Goal: Task Accomplishment & Management: Use online tool/utility

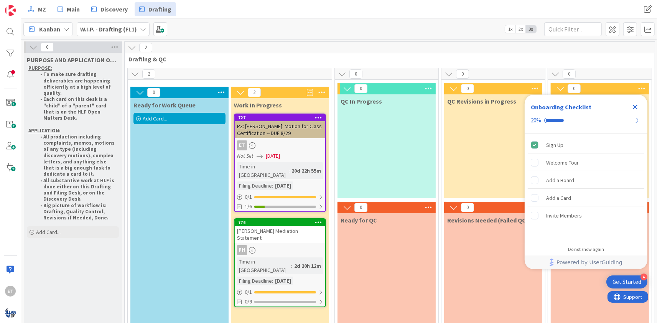
scroll to position [97, 0]
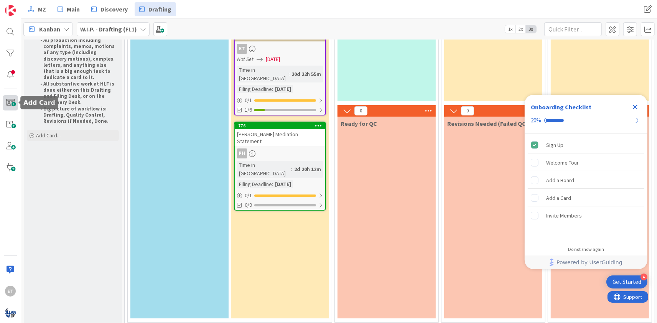
click at [7, 102] on span at bounding box center [10, 102] width 15 height 15
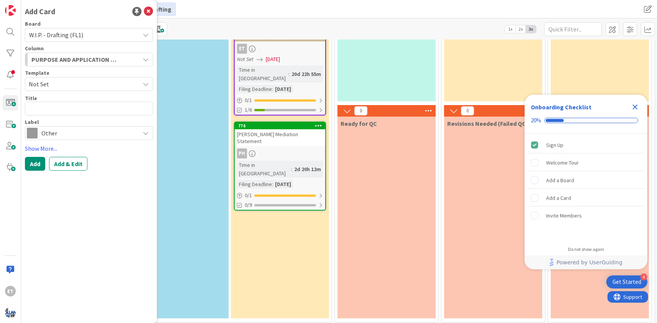
click at [76, 82] on span "Not Set" at bounding box center [81, 84] width 105 height 10
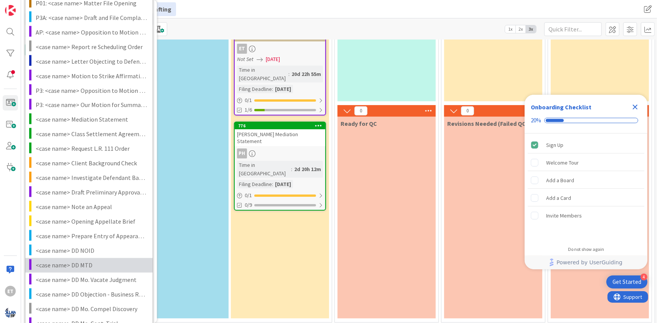
scroll to position [75, 0]
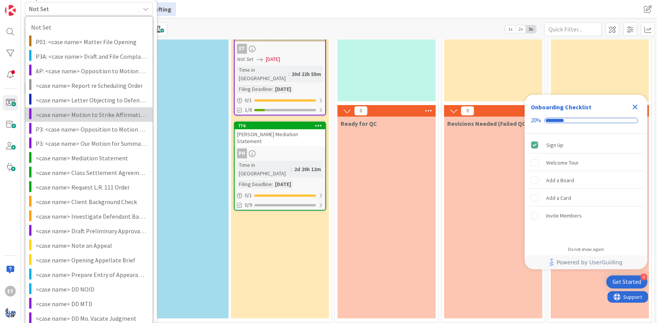
click at [80, 117] on span "<case name> Motion to Strike Affirmative Defenses" at bounding box center [91, 115] width 111 height 10
type textarea "x"
type textarea "<case name> Motion to Strike Affirmative Defenses"
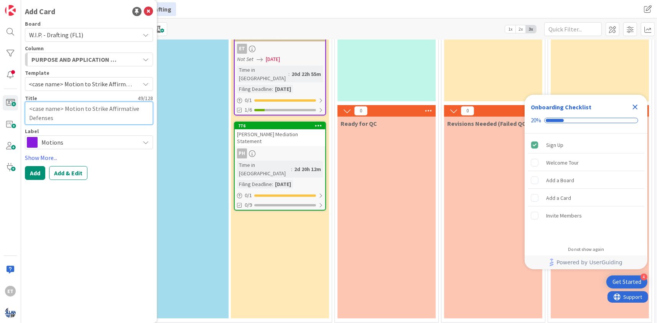
drag, startPoint x: 62, startPoint y: 108, endPoint x: 22, endPoint y: 107, distance: 40.7
click at [25, 107] on textarea "<case name> Motion to Strike Affirmative Defenses" at bounding box center [89, 113] width 128 height 23
type textarea "x"
type textarea "C Motion to Strike Affirmative Defenses"
type textarea "x"
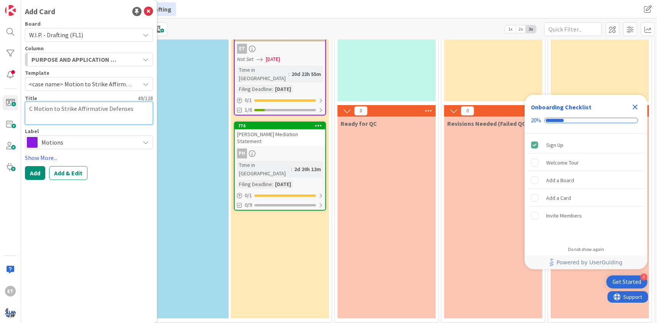
type textarea "Ca Motion to Strike Affirmative Defenses"
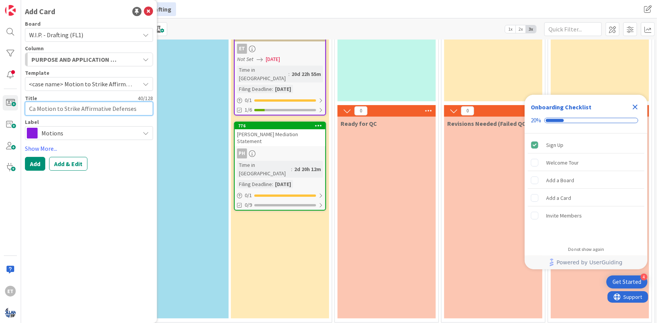
type textarea "x"
type textarea "Cam Motion to Strike Affirmative Defenses"
type textarea "x"
type textarea "Camp Motion to Strike Affirmative Defenses"
type textarea "x"
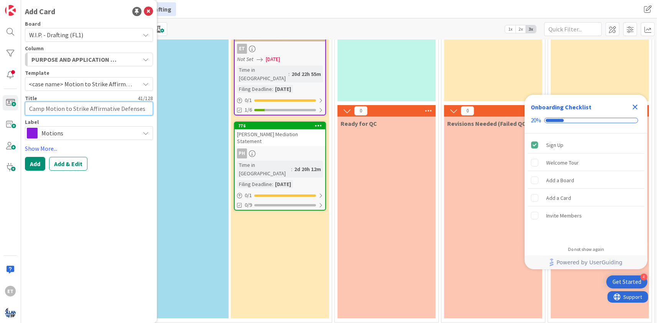
type textarea "Campp Motion to Strike Affirmative Defenses"
type textarea "x"
type textarea "Camppb Motion to Strike Affirmative Defenses"
type textarea "x"
type textarea "Camppbe Motion to Strike Affirmative Defenses"
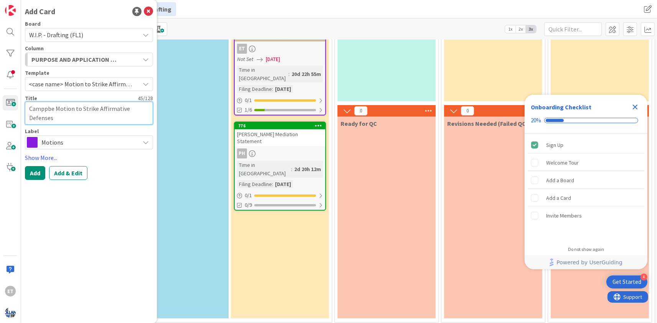
type textarea "x"
type textarea "Camppbel Motion to Strike Affirmative Defenses"
type textarea "x"
type textarea "Camppbe Motion to Strike Affirmative Defenses"
type textarea "x"
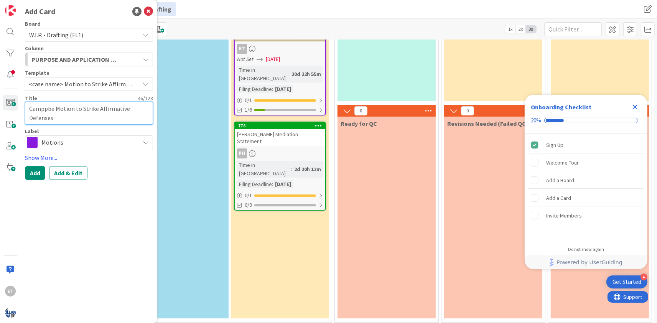
type textarea "Camppb Motion to Strike Affirmative Defenses"
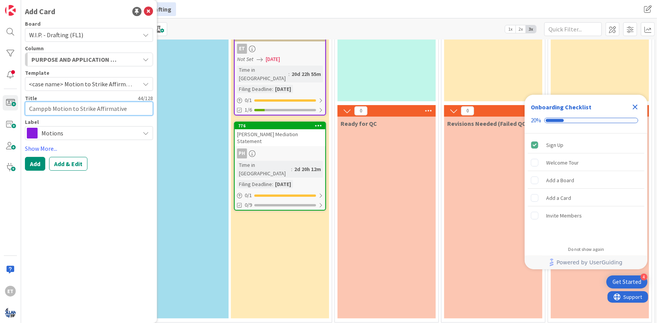
type textarea "x"
type textarea "Campp Motion to Strike Affirmative Defenses"
type textarea "x"
type textarea "Camp Motion to Strike Affirmative Defenses"
type textarea "x"
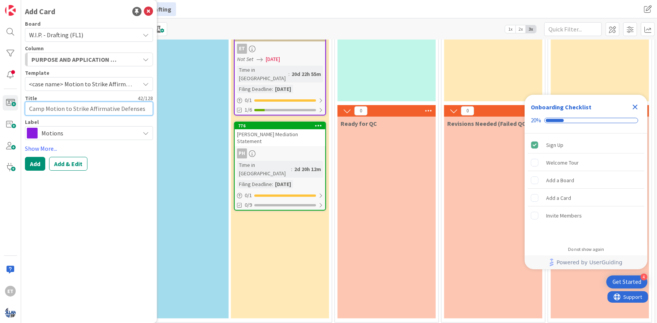
type textarea "Campb Motion to Strike Affirmative Defenses"
type textarea "x"
type textarea "Campbe Motion to Strike Affirmative Defenses"
type textarea "x"
type textarea "[PERSON_NAME] Motion to Strike Affirmative Defenses"
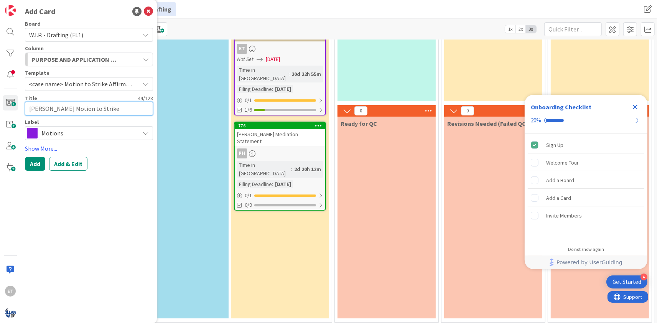
type textarea "x"
type textarea "[PERSON_NAME] Motion to Strike Affirmative Defenses"
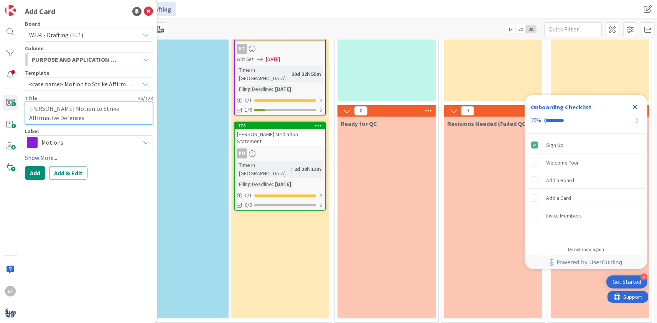
type textarea "x"
type textarea "[PERSON_NAME] Motion to Strike Affirmative Defenses"
type textarea "x"
type textarea "[PERSON_NAME] - Motion to Strike Affirmative Defenses"
type textarea "x"
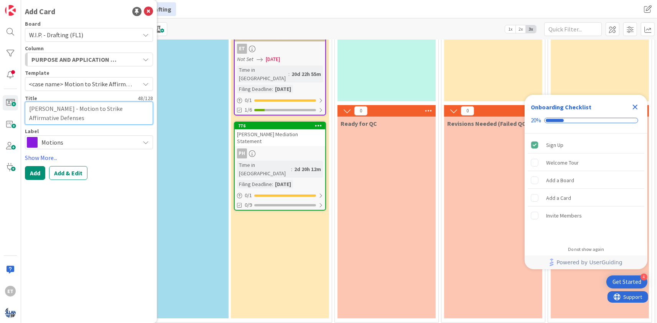
type textarea "[PERSON_NAME] - Motion to Strike Affirmative Defenses"
type textarea "x"
type textarea "[PERSON_NAME] - A Motion to Strike Affirmative Defenses"
type textarea "x"
type textarea "[PERSON_NAME] - Ar Motion to Strike Affirmative Defenses"
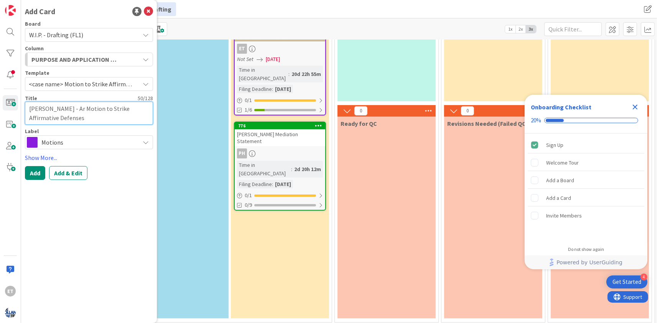
type textarea "x"
type textarea "[PERSON_NAME] - Arr Motion to Strike Affirmative Defenses"
type textarea "x"
type textarea "[PERSON_NAME] - Arri Motion to Strike Affirmative Defenses"
type textarea "x"
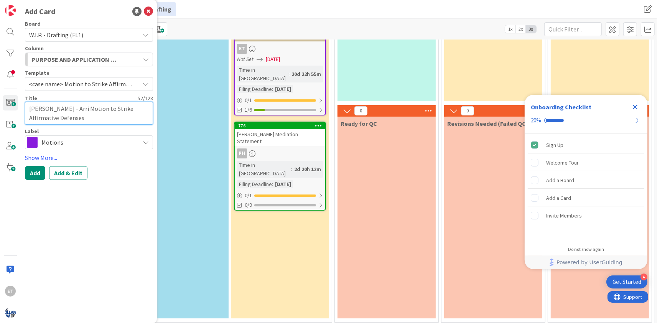
type textarea "[PERSON_NAME] - Arriv Motion to Strike Affirmative Defenses"
type textarea "x"
type textarea "[PERSON_NAME] - Arrive Motion to Strike Affirmative Defenses"
type textarea "x"
type textarea "[PERSON_NAME] - Arrive Motion to Strike Affirmative Defenses"
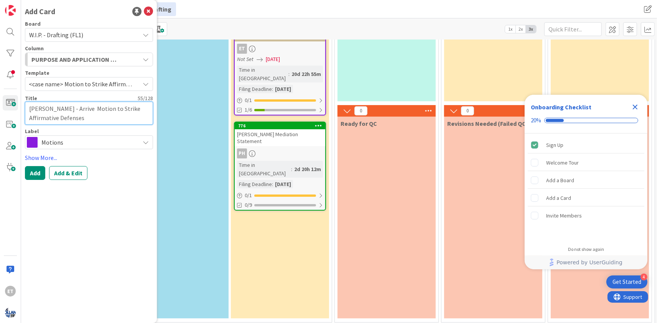
type textarea "x"
type textarea "[PERSON_NAME] - Arrive e Motion to Strike Affirmative Defenses"
type textarea "x"
type textarea "[PERSON_NAME] - Arrive et Motion to Strike Affirmative Defenses"
type textarea "x"
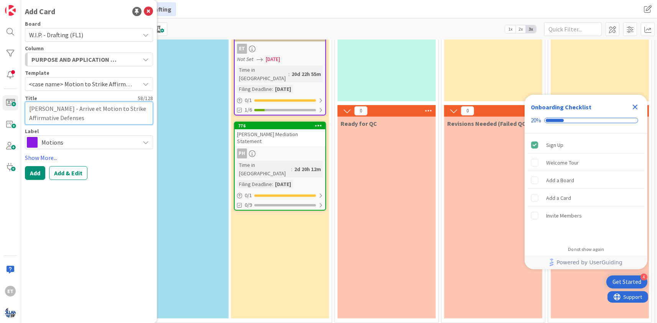
type textarea "[PERSON_NAME] - Arrive et Motion to Strike Affirmative Defenses"
type textarea "x"
type textarea "[PERSON_NAME] - Arrive et a Motion to Strike Affirmative Defenses"
type textarea "x"
type textarea "[PERSON_NAME] - Arrive et al Motion to Strike Affirmative Defenses"
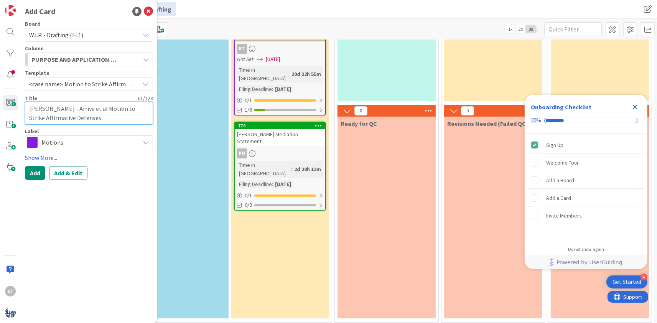
click at [85, 119] on textarea "[PERSON_NAME] - Arrive et al Motion to Strike Affirmative Defenses" at bounding box center [89, 113] width 128 height 23
type textarea "x"
type textarea "[PERSON_NAME] - Arrive et al Motion to Strike Affirmative Defenses"
type textarea "x"
type textarea "[PERSON_NAME] - Arrive et al Motion to Strike Affirmative Defenses o"
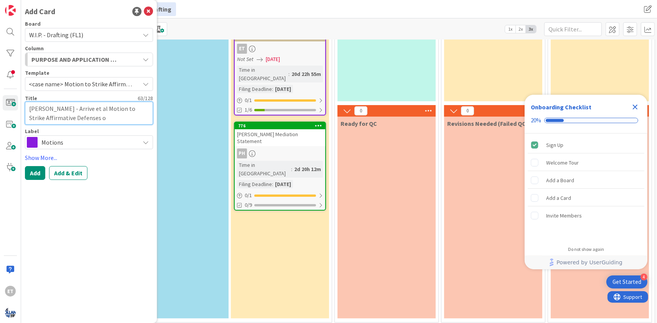
type textarea "x"
type textarea "[PERSON_NAME] - Arrive et al Motion to Strike Affirmative Defenses of"
type textarea "x"
type textarea "[PERSON_NAME] - Arrive et al Motion to Strike Affirmative Defenses of"
type textarea "x"
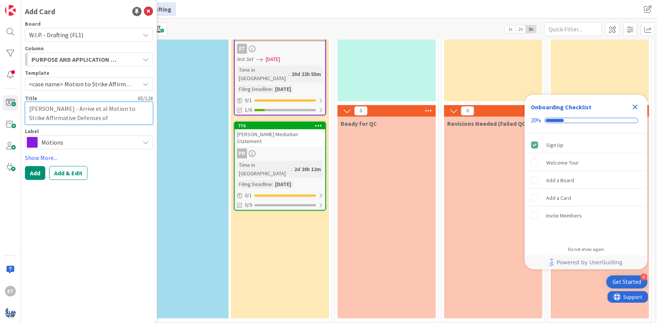
type textarea "[PERSON_NAME] - Arrive et al Motion to Strike Affirmative Defenses of A"
type textarea "x"
type textarea "[PERSON_NAME] - Arrive et al Motion to Strike Affirmative Defenses of Ar"
type textarea "x"
type textarea "[PERSON_NAME] - Arrive et al Motion to Strike Affirmative Defenses of Arr"
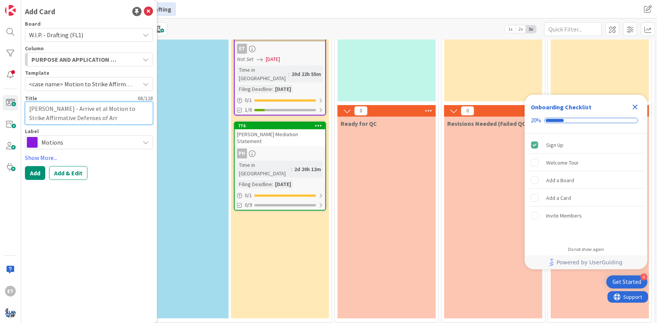
type textarea "x"
type textarea "[PERSON_NAME] - Arrive et al Motion to Strike Affirmative Defenses of Arri"
type textarea "x"
type textarea "[PERSON_NAME] - Arrive et al Motion to Strike Affirmative Defenses of Arriv"
type textarea "x"
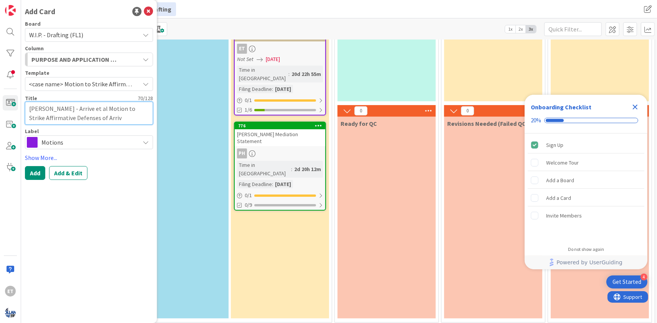
type textarea "[PERSON_NAME] - Arrive et al Motion to Strike Affirmative Defenses of Arrive"
type textarea "x"
type textarea "[PERSON_NAME] - Arrive et al Motion to Strike Affirmative Defenses of Arrive"
type textarea "x"
type textarea "[PERSON_NAME] - Arrive et al Motion to Strike Affirmative Defenses of Arrive &"
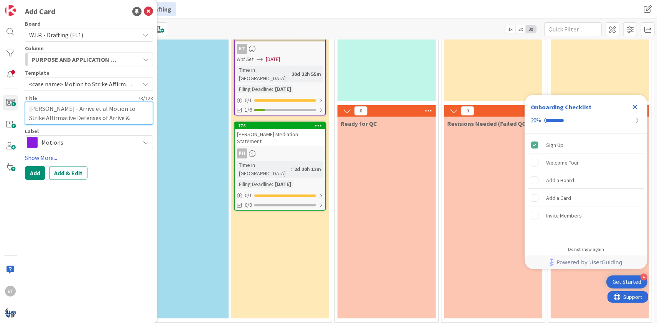
type textarea "x"
type textarea "[PERSON_NAME] - Arrive et al Motion to Strike Affirmative Defenses of Arrive &"
type textarea "x"
type textarea "[PERSON_NAME] - Arrive et al Motion to Strike Affirmative Defenses of Arrive & T"
type textarea "x"
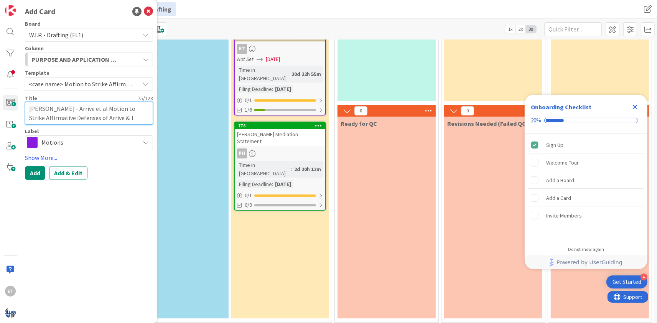
type textarea "[PERSON_NAME] - Arrive et al Motion to Strike Affirmative Defenses of Arrive & …"
type textarea "x"
type textarea "[PERSON_NAME] - Arrive et al Motion to Strike Affirmative Defenses of Arrive & …"
type textarea "x"
type textarea "[PERSON_NAME] - Arrive et al Motion to Strike Affirmative Defenses of Arrive & …"
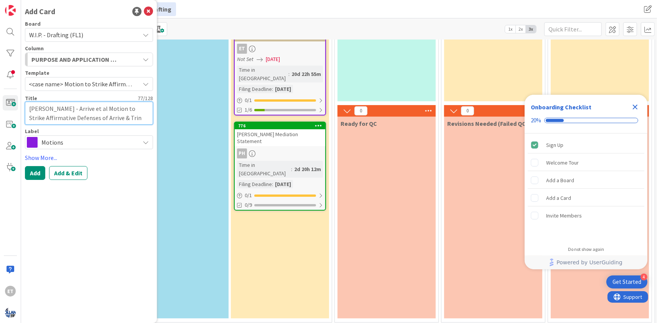
type textarea "x"
type textarea "[PERSON_NAME] - Arrive et al Motion to Strike Affirmative Defenses of Arrive & …"
type textarea "x"
type textarea "[PERSON_NAME] - Arrive et al Motion to Strike Affirmative Defenses of Arrive & …"
type textarea "x"
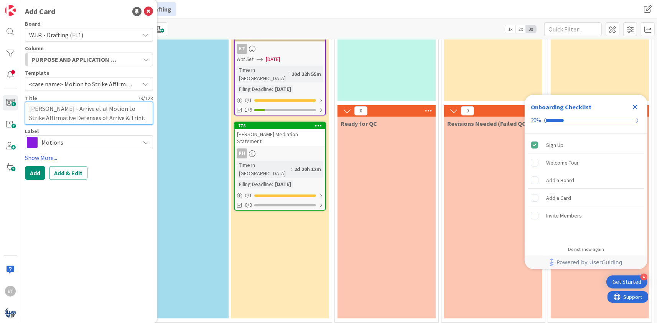
type textarea "[PERSON_NAME] - Arrive et al Motion to Strike Affirmative Defenses of Arrive & …"
click at [87, 109] on textarea "[PERSON_NAME] - Arrive et al Motion to Strike Affirmative Defenses of Arrive & …" at bounding box center [89, 113] width 128 height 23
type textarea "x"
type textarea "[PERSON_NAME] - Arrive et al -Motion to Strike Affirmative Defenses of Arrive &…"
type textarea "x"
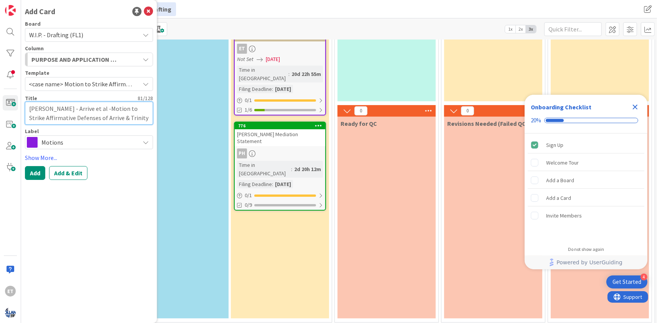
type textarea "[PERSON_NAME] - Arrive et al - Motion to Strike Affirmative Defenses of Arrive …"
type textarea "x"
type textarea "[PERSON_NAME] - Arrive et al - RMotion to Strike Affirmative Defenses of Arrive…"
type textarea "x"
type textarea "[PERSON_NAME] - Arrive et al - ReMotion to Strike Affirmative Defenses of Arriv…"
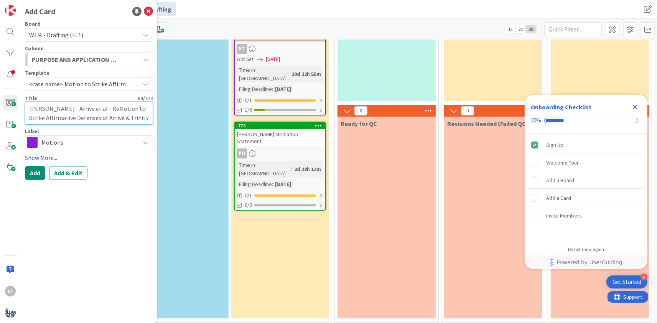
type textarea "x"
type textarea "[PERSON_NAME] - Arrive et al - RepMotion to Strike Affirmative Defenses of Arri…"
type textarea "x"
type textarea "[PERSON_NAME] - Arrive et al - ReplMotion to Strike Affirmative Defenses of Arr…"
type textarea "x"
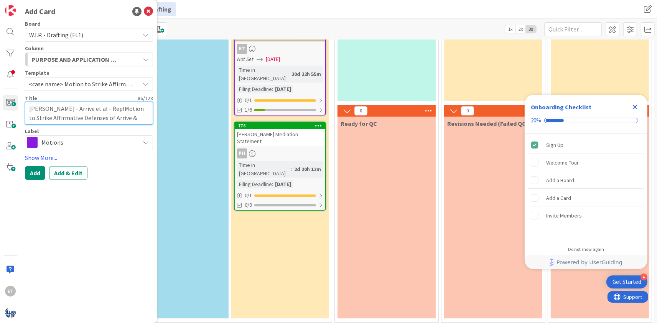
type textarea "[PERSON_NAME] - Arrive et al - ReplyMotion to Strike Affirmative Defenses of Ar…"
type textarea "x"
type textarea "[PERSON_NAME] - Arrive et al - Reply Motion to Strike Affirmative Defenses of A…"
type textarea "x"
type textarea "[PERSON_NAME] - Arrive et al - Reply IMotion to Strike Affirmative Defenses of …"
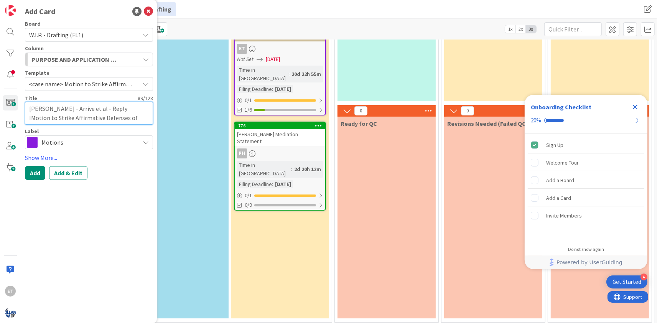
type textarea "x"
type textarea "[PERSON_NAME] - Arrive et al - Reply ISMotion to Strike Affirmative Defenses of…"
type textarea "x"
type textarea "[PERSON_NAME] - Arrive et al - Reply ISOMotion to Strike Affirmative Defenses o…"
type textarea "x"
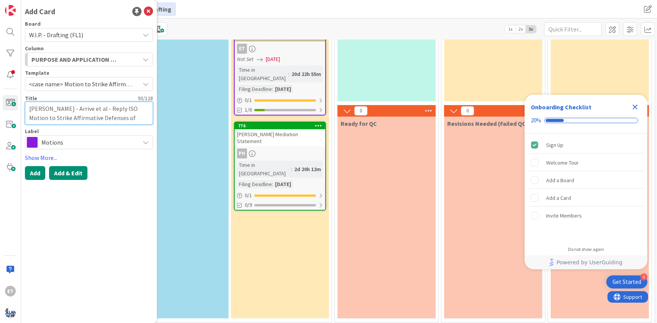
type textarea "[PERSON_NAME] - Arrive et al - Reply ISO Motion to Strike Affirmative Defenses …"
click at [62, 174] on button "Add & Edit" at bounding box center [68, 173] width 38 height 14
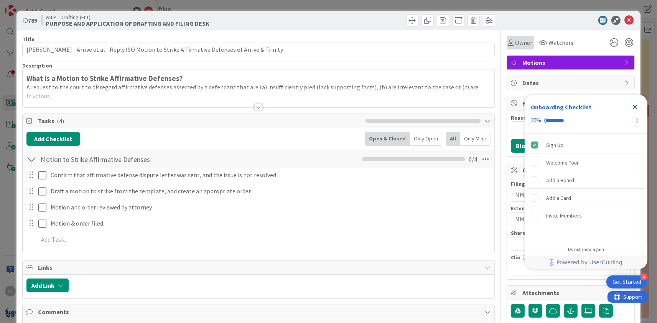
click at [518, 43] on span "Owner" at bounding box center [523, 42] width 17 height 9
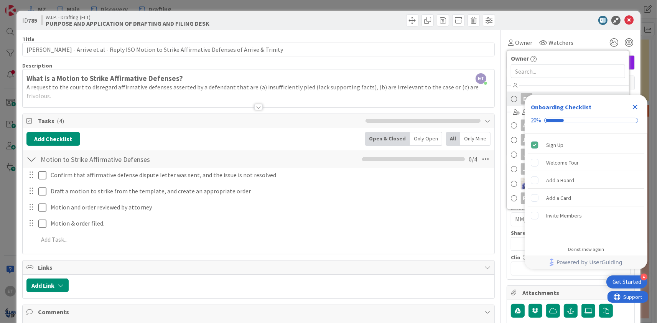
drag, startPoint x: 635, startPoint y: 108, endPoint x: 543, endPoint y: 95, distance: 93.2
click at [635, 108] on icon "Close Checklist" at bounding box center [634, 107] width 5 height 5
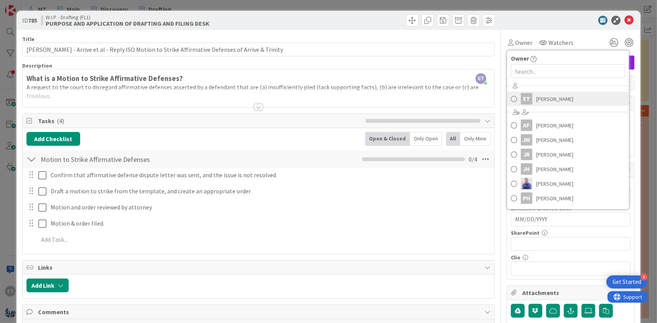
click at [542, 103] on span "[PERSON_NAME]" at bounding box center [554, 98] width 37 height 11
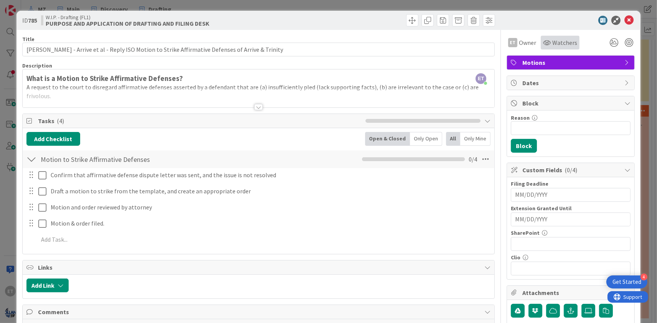
click at [555, 43] on span "Watchers" at bounding box center [564, 42] width 25 height 9
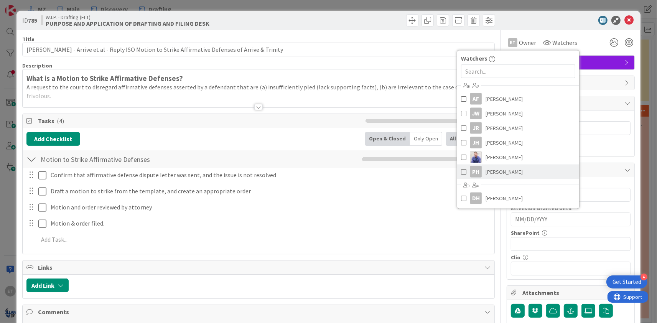
click at [496, 171] on span "[PERSON_NAME]" at bounding box center [503, 171] width 37 height 11
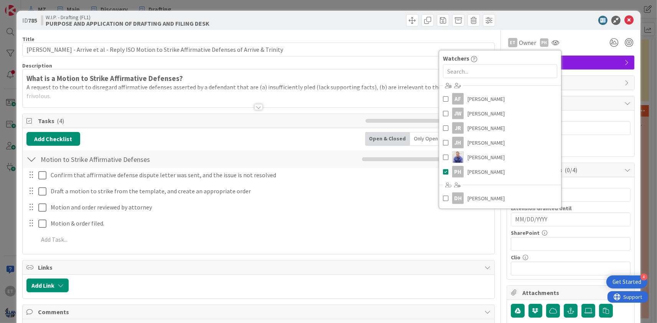
click at [567, 22] on div at bounding box center [567, 20] width 136 height 9
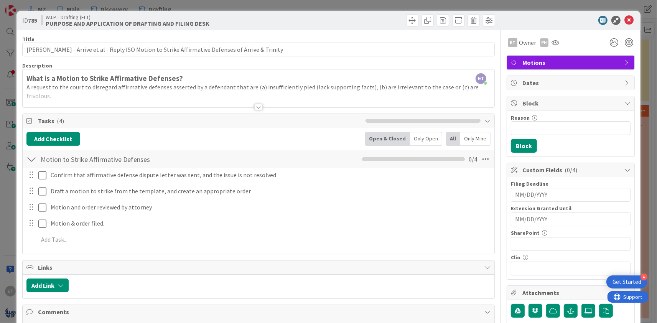
click at [540, 82] on span "Dates" at bounding box center [571, 82] width 98 height 9
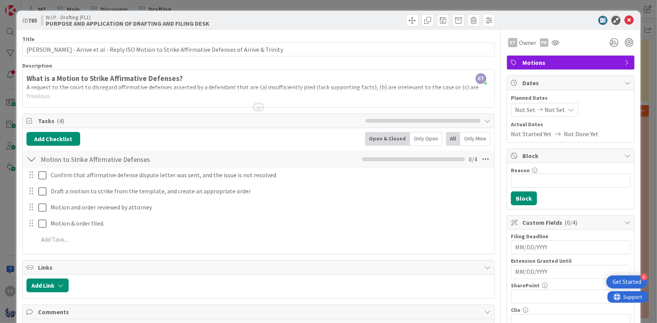
click at [559, 109] on span "Not Set" at bounding box center [554, 109] width 20 height 9
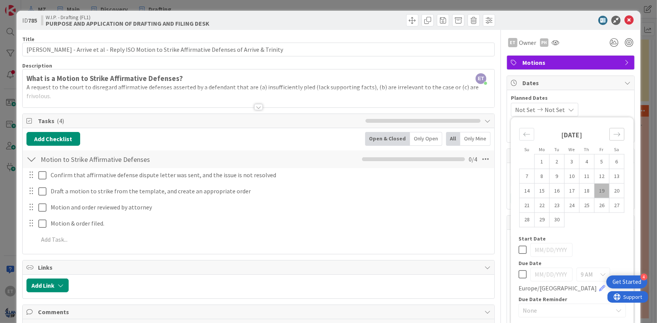
click at [617, 136] on icon "Move forward to switch to the next month." at bounding box center [616, 134] width 7 height 7
click at [572, 163] on td "1" at bounding box center [571, 161] width 15 height 15
type input "[DATE]"
click at [605, 109] on div "[DATE] Not Set Su Mo Tu We Th Fr Sa [DATE] 1 2 3 4 5 6 7 8 9 10 11 12 13 14 15 …" at bounding box center [571, 110] width 120 height 14
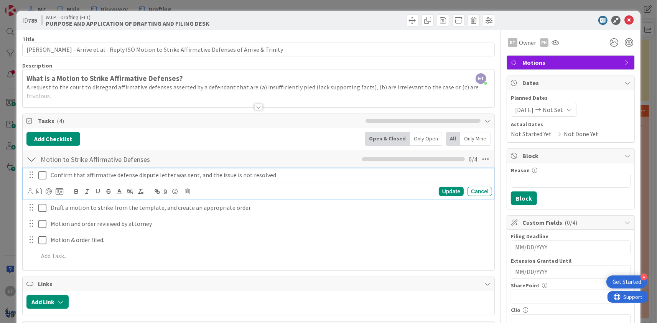
click at [44, 174] on icon at bounding box center [42, 175] width 8 height 9
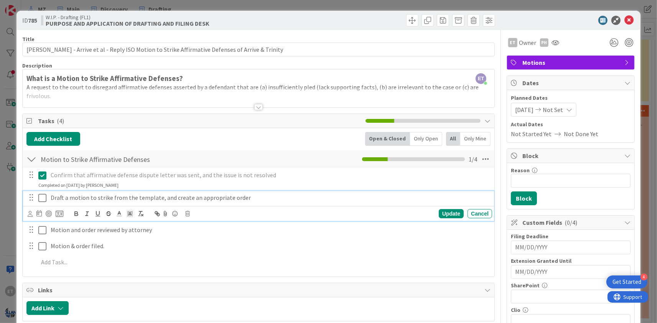
click at [43, 196] on icon at bounding box center [42, 197] width 8 height 9
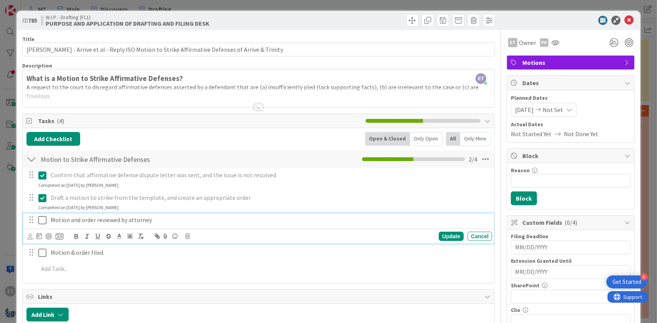
click at [41, 222] on icon at bounding box center [42, 219] width 8 height 9
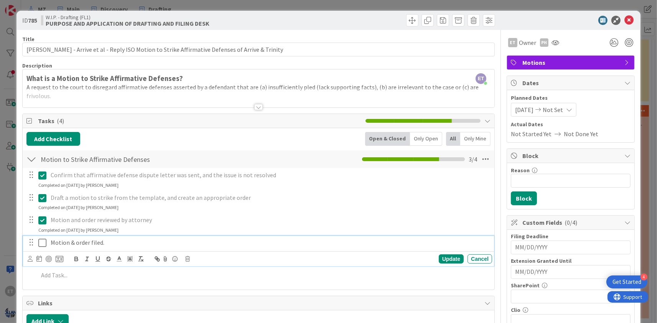
click at [41, 242] on icon at bounding box center [42, 242] width 8 height 9
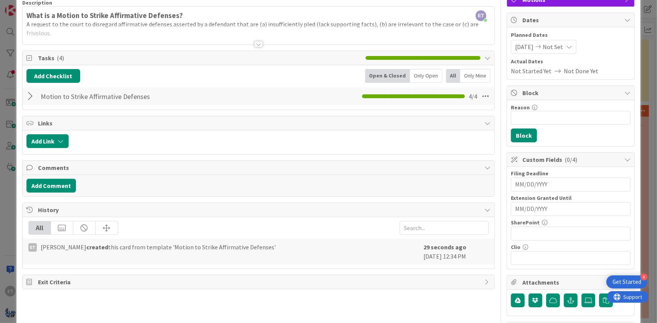
scroll to position [112, 0]
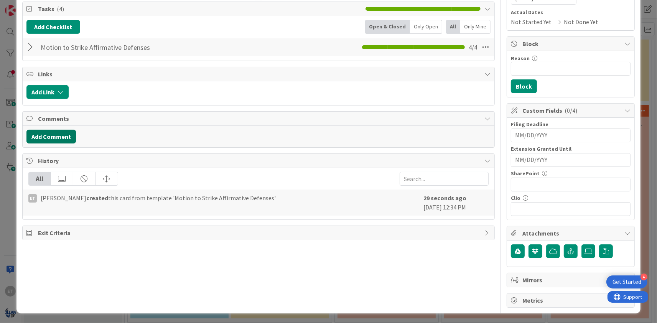
click at [64, 140] on button "Add Comment" at bounding box center [50, 137] width 49 height 14
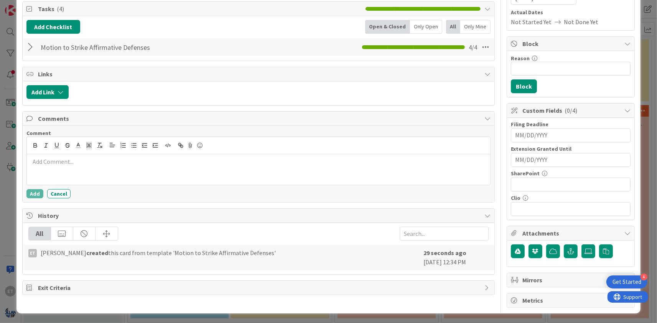
click at [85, 166] on div at bounding box center [258, 169] width 463 height 31
click at [36, 190] on button "Add" at bounding box center [34, 193] width 17 height 9
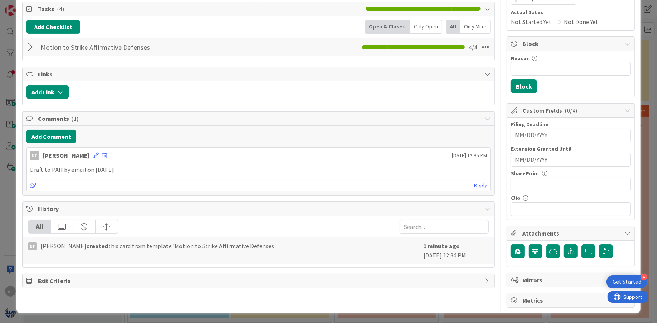
scroll to position [0, 0]
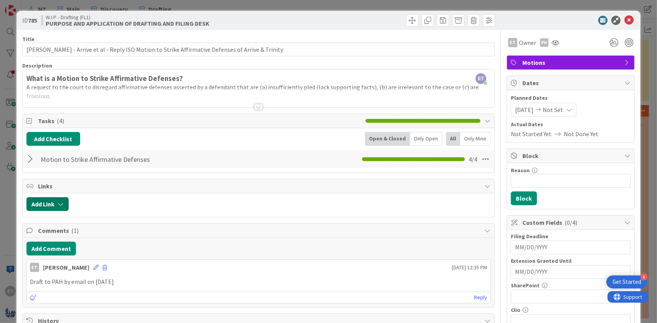
click at [61, 200] on button "Add Link" at bounding box center [47, 204] width 42 height 14
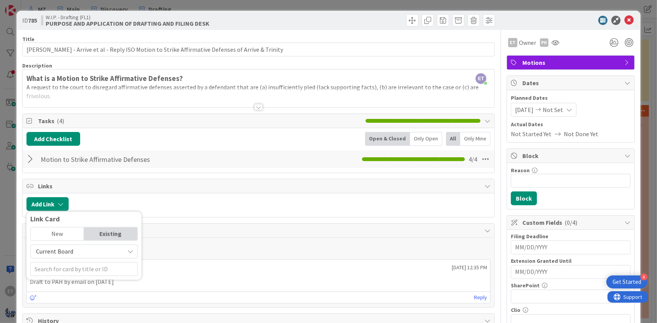
click at [79, 250] on span "Current Board" at bounding box center [77, 251] width 86 height 11
click at [64, 282] on span "All Boards" at bounding box center [87, 282] width 107 height 11
click at [89, 266] on input "text" at bounding box center [83, 269] width 107 height 14
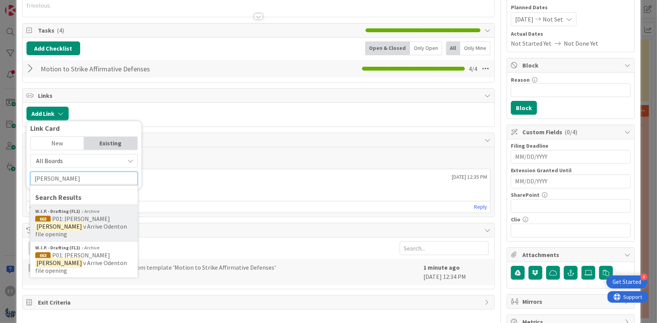
scroll to position [93, 0]
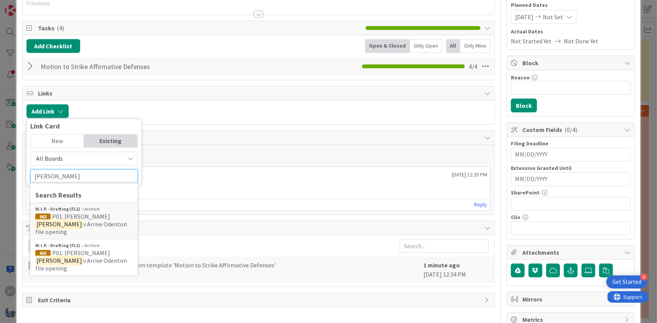
click at [72, 175] on input "[PERSON_NAME]" at bounding box center [83, 176] width 107 height 14
drag, startPoint x: 86, startPoint y: 175, endPoint x: 32, endPoint y: 176, distance: 54.1
click at [32, 176] on input "[PERSON_NAME]" at bounding box center [83, 176] width 107 height 14
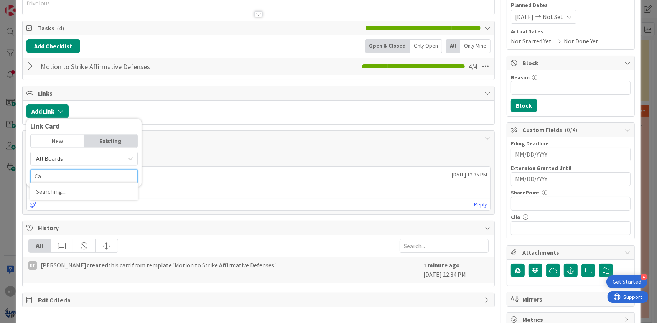
type input "C"
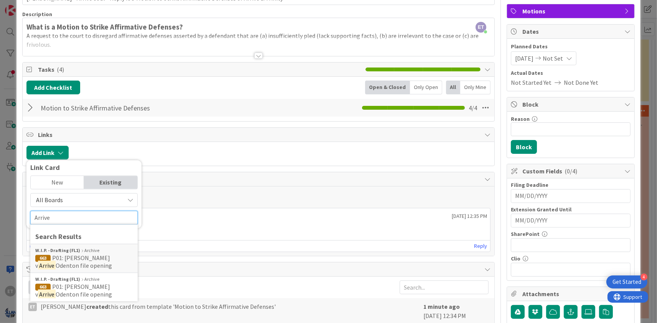
scroll to position [0, 0]
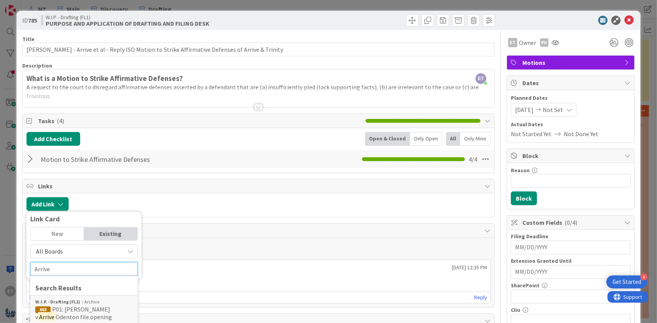
type input "Arrive"
click at [194, 195] on div "Add Link Link Card New Existing All Boards Current Board All Boards Arrive Sear…" at bounding box center [258, 205] width 471 height 24
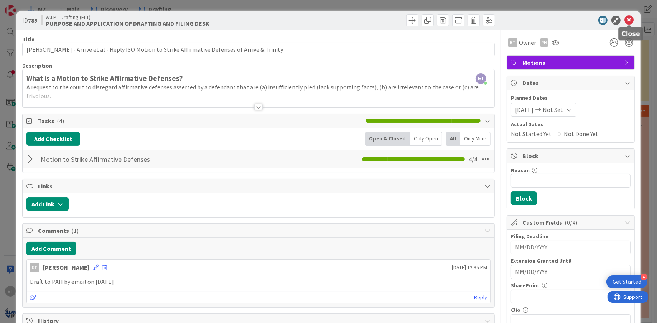
click at [632, 21] on icon at bounding box center [628, 20] width 9 height 9
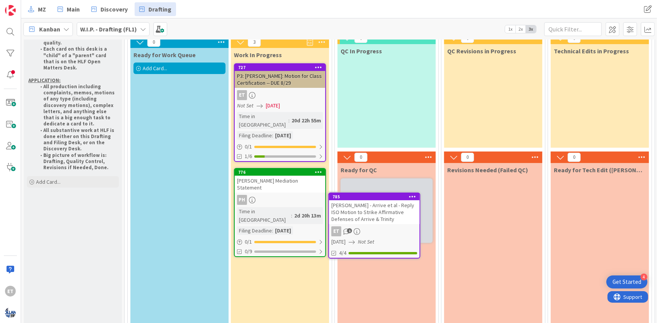
scroll to position [54, 0]
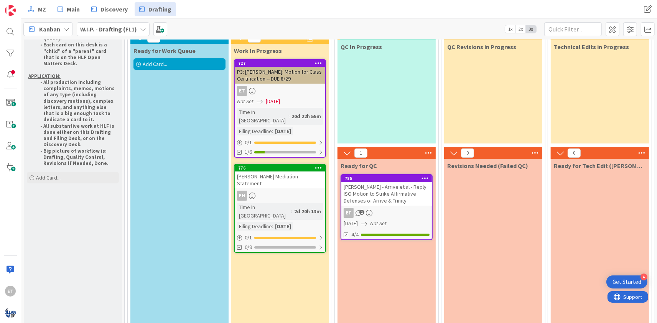
click at [383, 191] on div "[PERSON_NAME] - Arrive et al - Reply ISO Motion to Strike Affirmative Defenses …" at bounding box center [386, 194] width 90 height 24
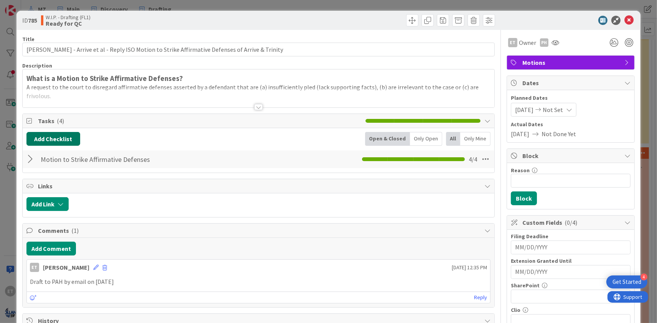
click at [51, 141] on button "Add Checklist" at bounding box center [53, 139] width 54 height 14
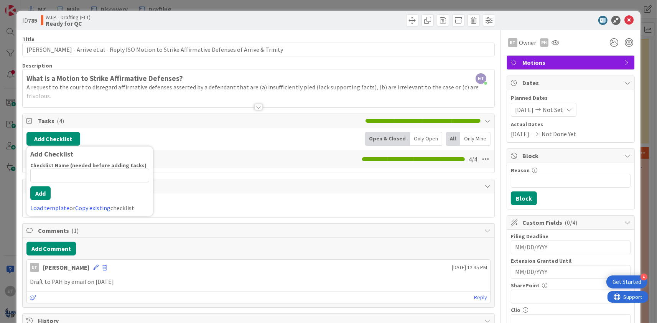
click at [57, 176] on input at bounding box center [89, 176] width 119 height 14
click at [59, 208] on link "Load template" at bounding box center [49, 208] width 39 height 8
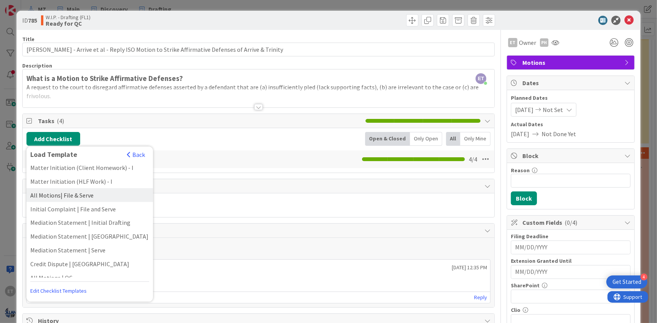
scroll to position [257, 0]
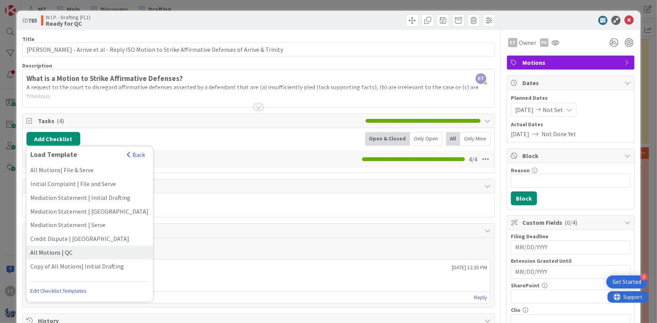
click at [65, 246] on div "All Motions | QC" at bounding box center [89, 253] width 126 height 14
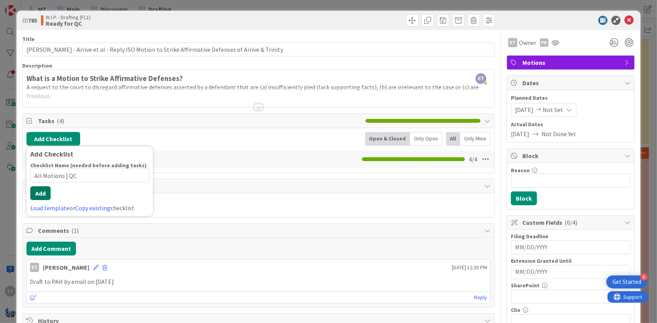
click at [44, 199] on button "Add" at bounding box center [40, 193] width 20 height 14
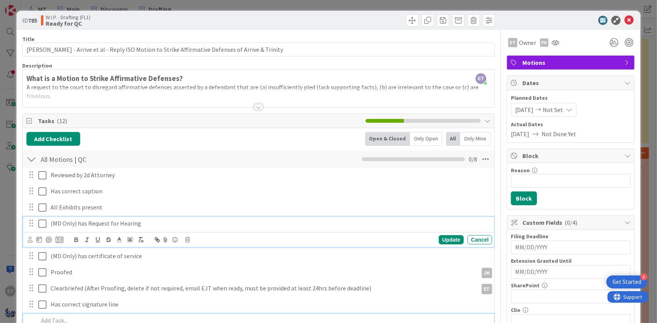
click at [69, 225] on p "(MD Only) has Request for Hearing" at bounding box center [270, 223] width 438 height 9
click at [187, 239] on icon at bounding box center [187, 239] width 5 height 5
click at [209, 269] on div "Delete" at bounding box center [207, 272] width 28 height 14
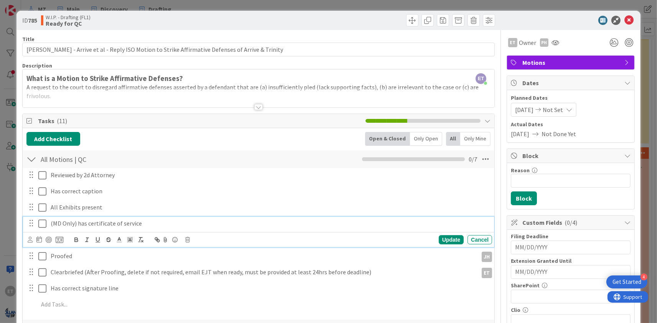
click at [129, 226] on p "(MD Only) has certificate of service" at bounding box center [270, 223] width 438 height 9
click at [189, 240] on icon at bounding box center [187, 239] width 5 height 5
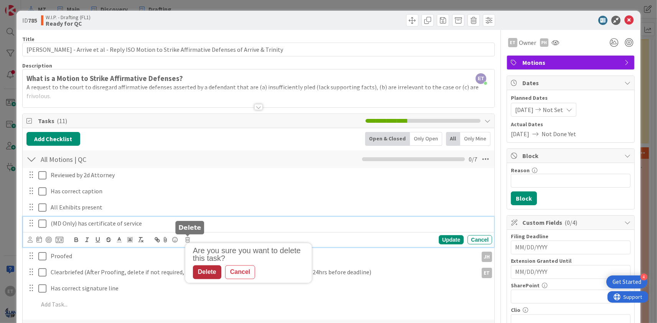
click at [216, 269] on div "Delete" at bounding box center [207, 272] width 28 height 14
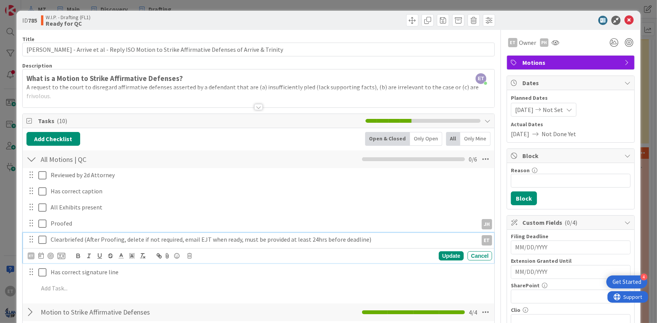
click at [142, 241] on p "Clearbriefed (After Proofing, delete if not required, email EJT when ready, mus…" at bounding box center [263, 239] width 424 height 9
click at [189, 257] on icon at bounding box center [189, 255] width 5 height 5
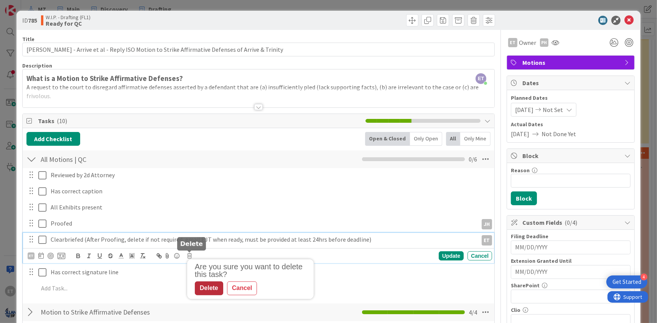
click at [215, 285] on div "Delete" at bounding box center [209, 288] width 28 height 14
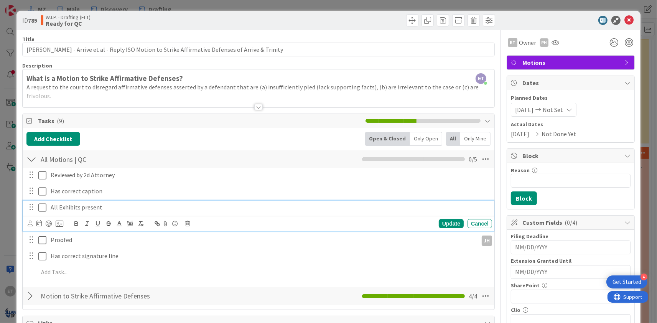
click at [71, 205] on p "All Exhibits present" at bounding box center [270, 207] width 438 height 9
click at [190, 224] on icon at bounding box center [187, 223] width 5 height 5
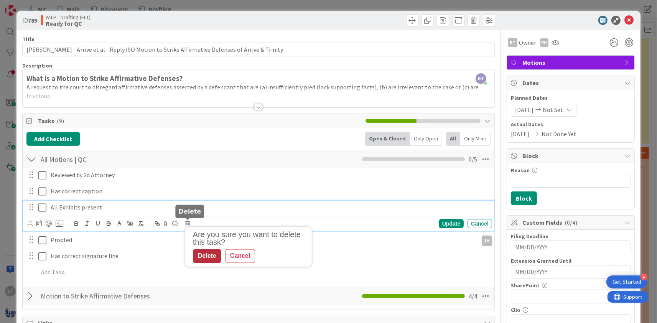
click at [209, 254] on div "Delete" at bounding box center [207, 256] width 28 height 14
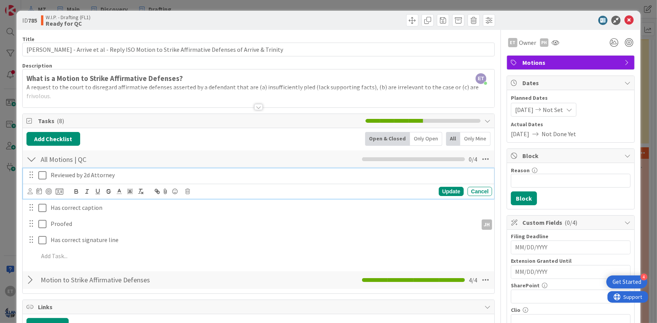
click at [82, 176] on p "Reviewed by 2d Attorney" at bounding box center [270, 175] width 438 height 9
click at [31, 190] on icon at bounding box center [30, 191] width 5 height 6
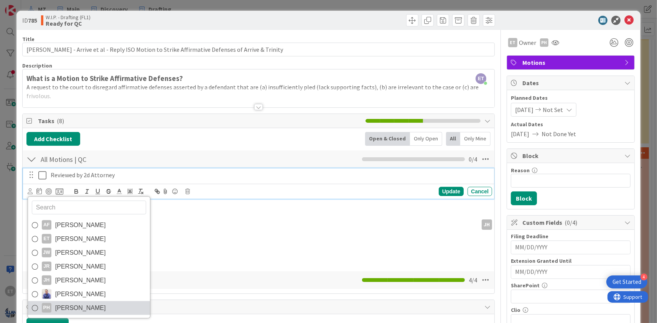
click at [72, 305] on span "[PERSON_NAME]" at bounding box center [80, 307] width 51 height 11
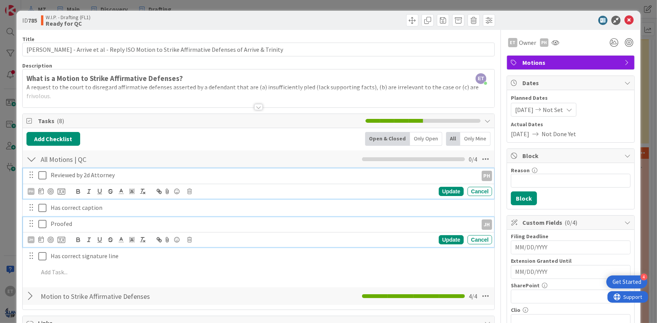
click at [102, 219] on p "Proofed" at bounding box center [263, 223] width 424 height 9
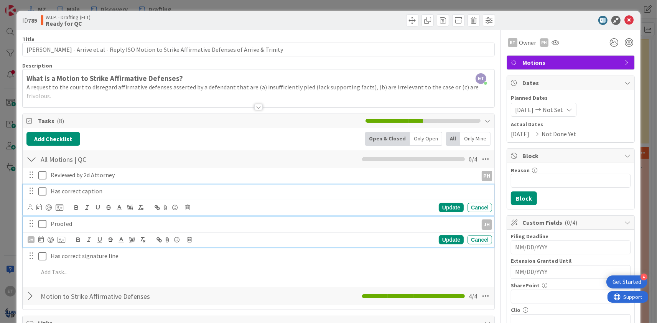
click at [298, 191] on p "Has correct caption" at bounding box center [270, 191] width 438 height 9
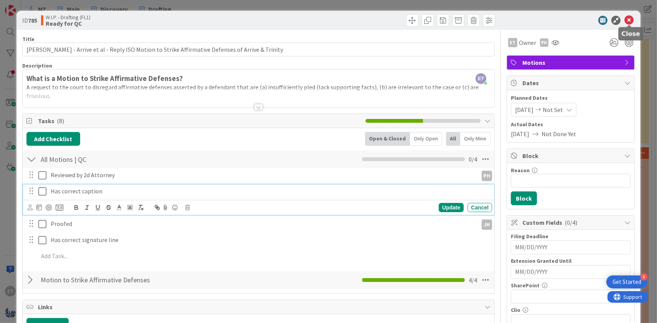
click at [629, 20] on icon at bounding box center [628, 20] width 9 height 9
